Goal: Task Accomplishment & Management: Use online tool/utility

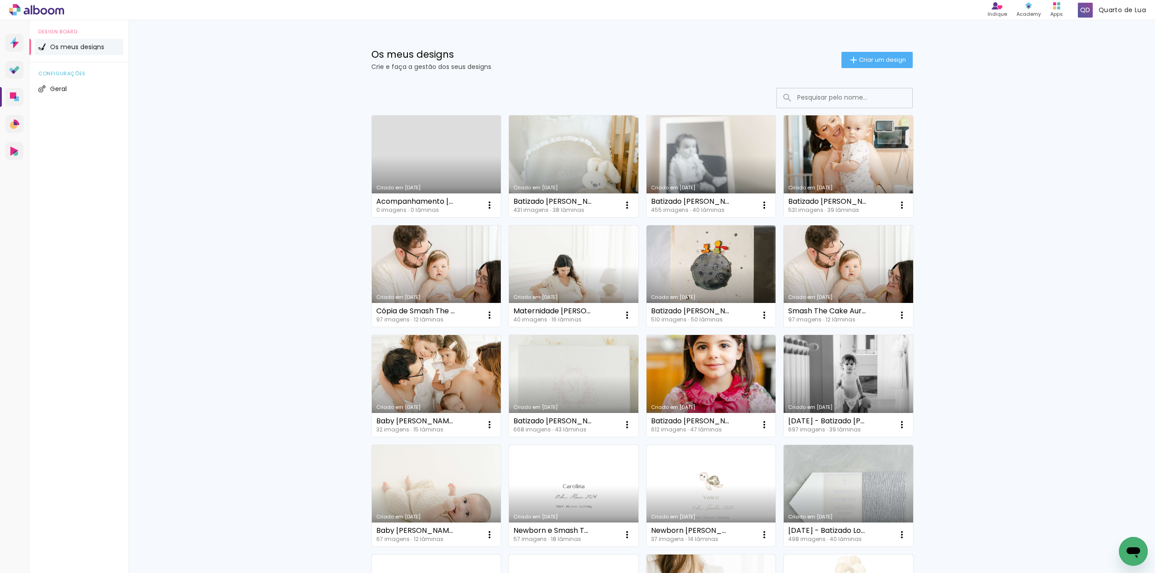
click at [568, 140] on link "Criado em [DATE]" at bounding box center [573, 166] width 129 height 102
